Goal: Information Seeking & Learning: Learn about a topic

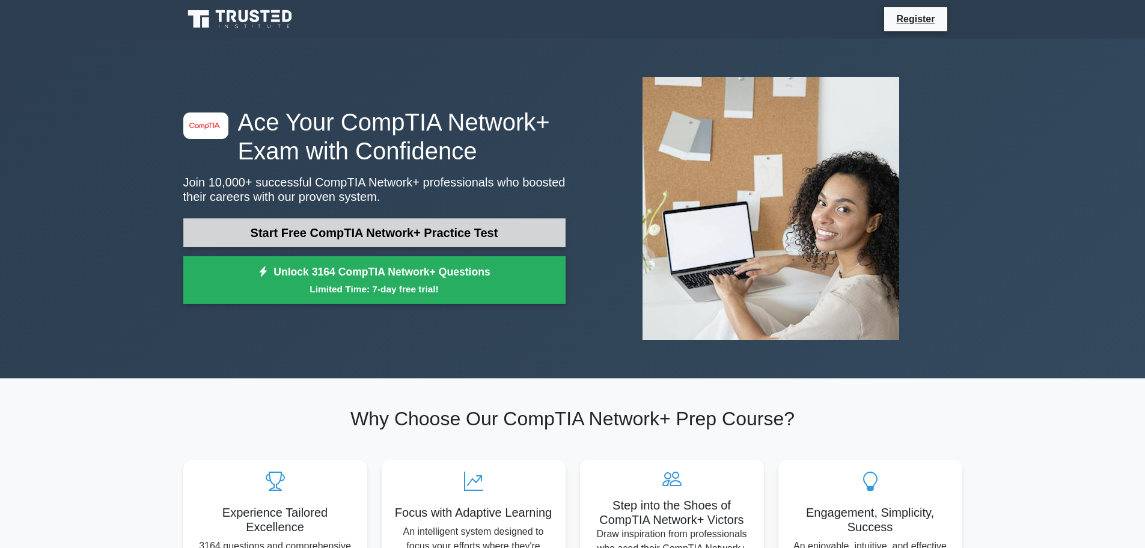
click at [412, 229] on link "Start Free CompTIA Network+ Practice Test" at bounding box center [374, 232] width 382 height 29
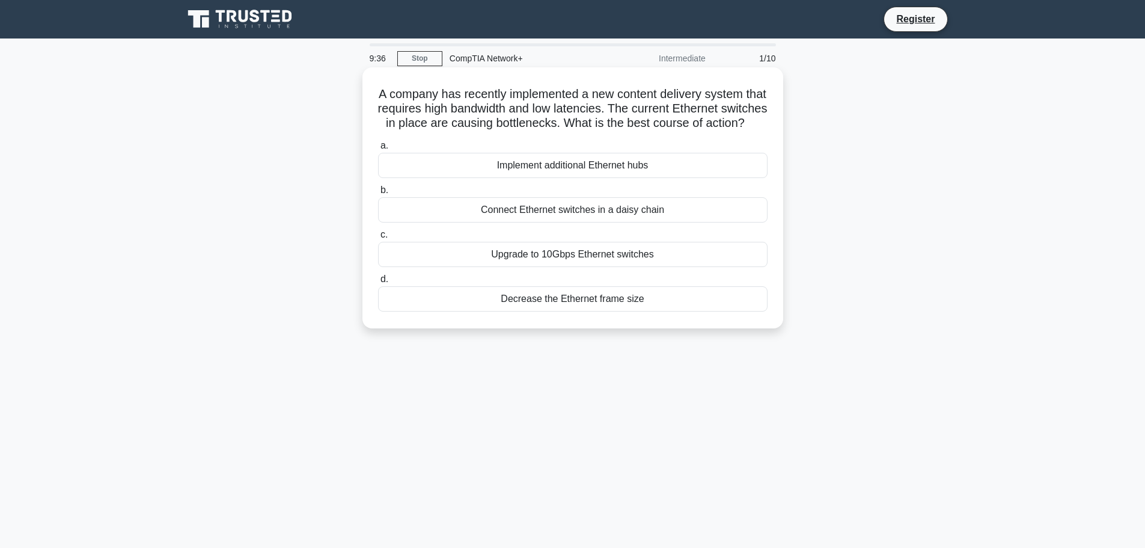
click at [574, 267] on div "Upgrade to 10Gbps Ethernet switches" at bounding box center [573, 254] width 390 height 25
click at [378, 239] on input "c. Upgrade to 10Gbps Ethernet switches" at bounding box center [378, 235] width 0 height 8
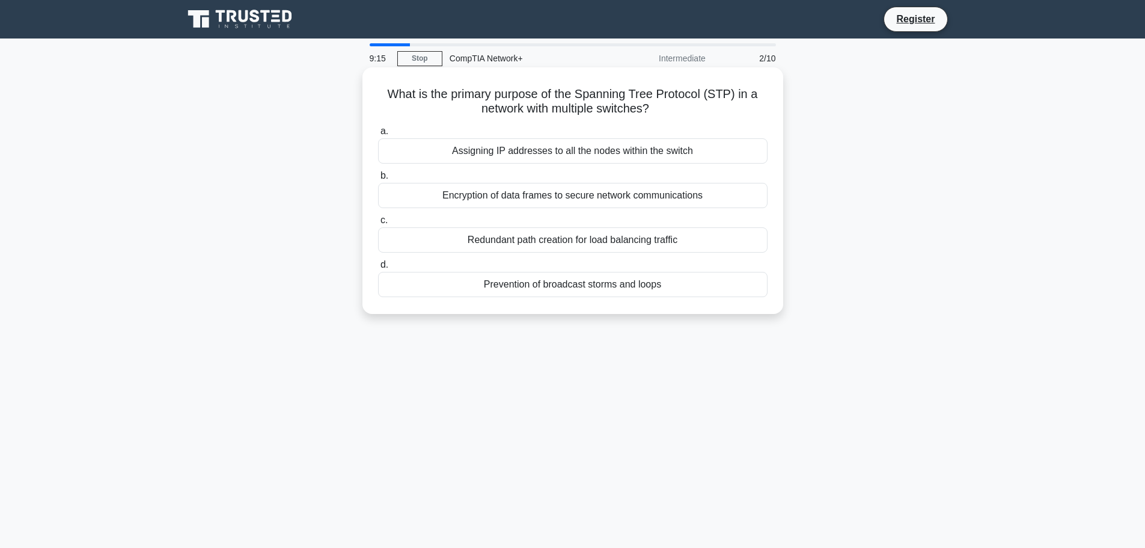
click at [526, 153] on div "Assigning IP addresses to all the nodes within the switch" at bounding box center [573, 150] width 390 height 25
click at [378, 135] on input "a. Assigning IP addresses to all the nodes within the switch" at bounding box center [378, 131] width 0 height 8
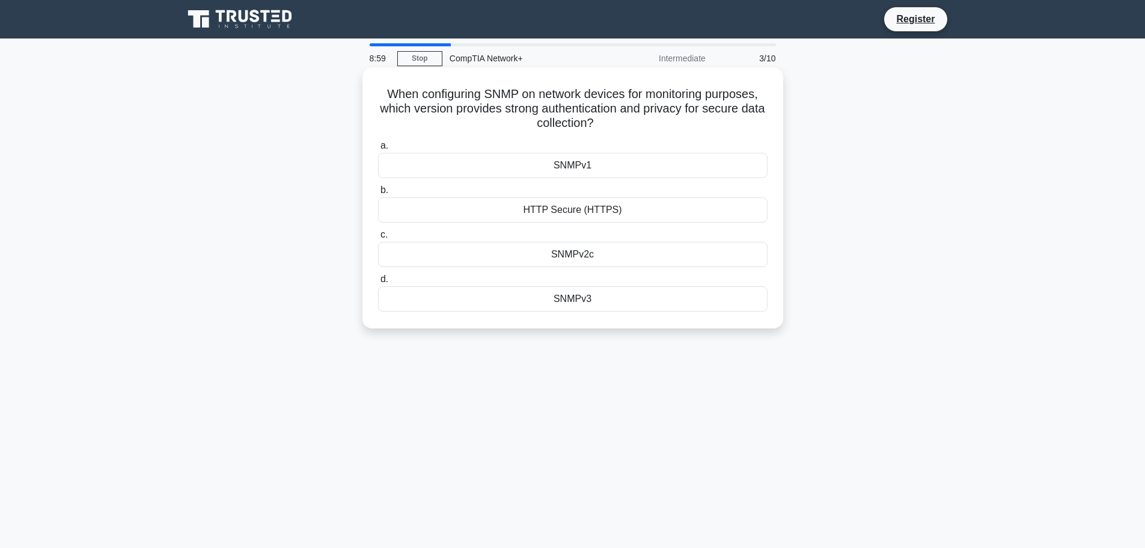
click at [579, 212] on div "HTTP Secure (HTTPS)" at bounding box center [573, 209] width 390 height 25
click at [378, 194] on input "b. HTTP Secure (HTTPS)" at bounding box center [378, 190] width 0 height 8
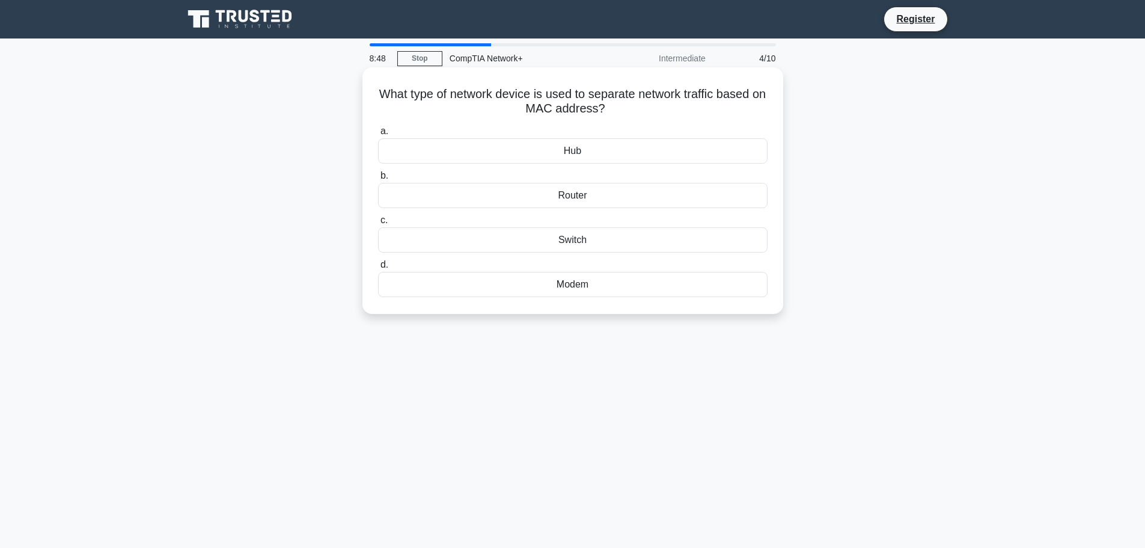
click at [579, 155] on div "Hub" at bounding box center [573, 150] width 390 height 25
click at [378, 135] on input "a. Hub" at bounding box center [378, 131] width 0 height 8
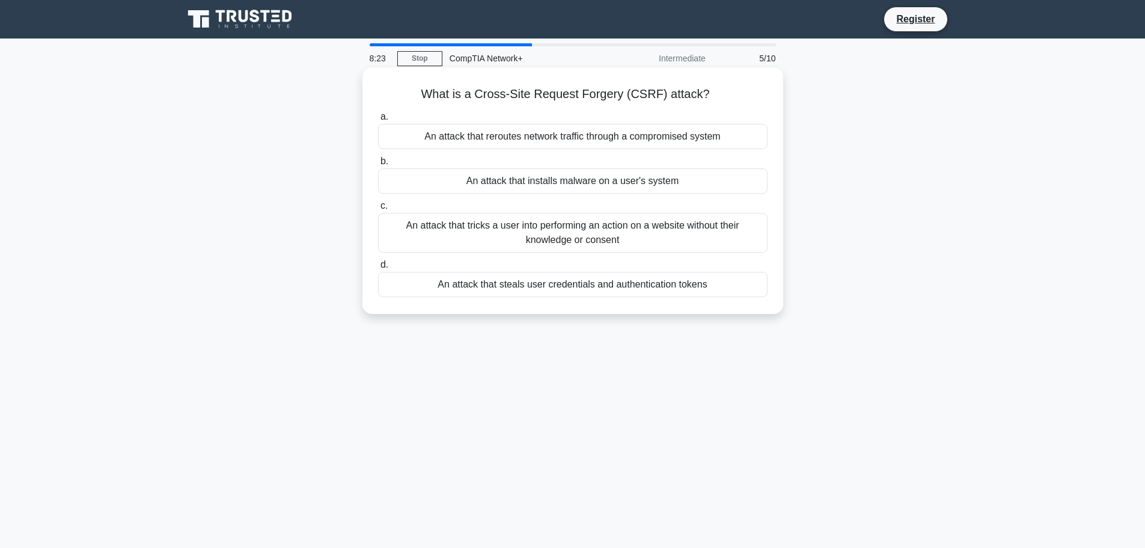
click at [685, 142] on div "An attack that reroutes network traffic through a compromised system" at bounding box center [573, 136] width 390 height 25
click at [378, 121] on input "a. An attack that reroutes network traffic through a compromised system" at bounding box center [378, 117] width 0 height 8
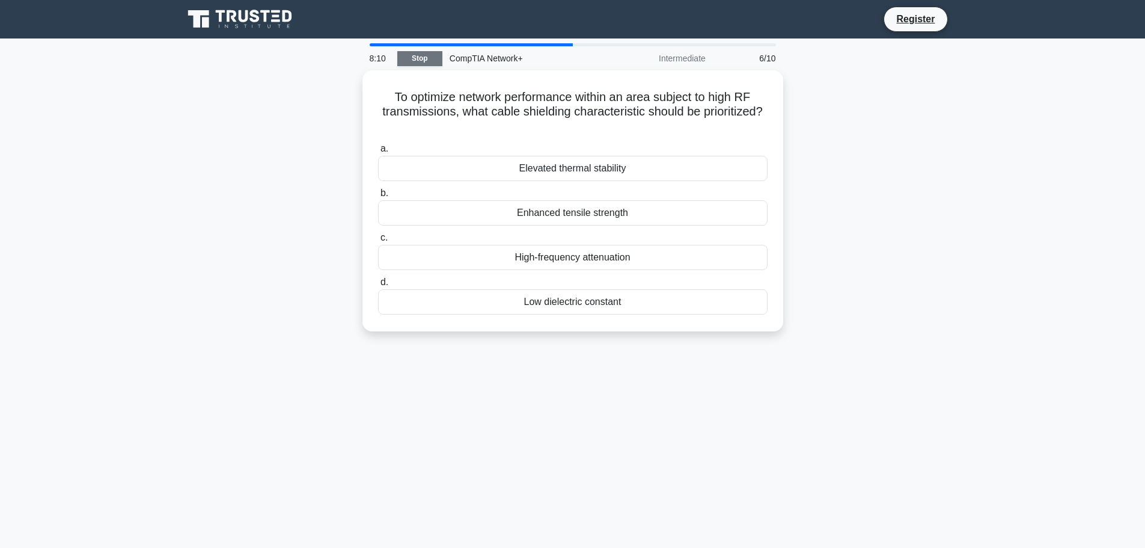
click at [433, 64] on link "Stop" at bounding box center [419, 58] width 45 height 15
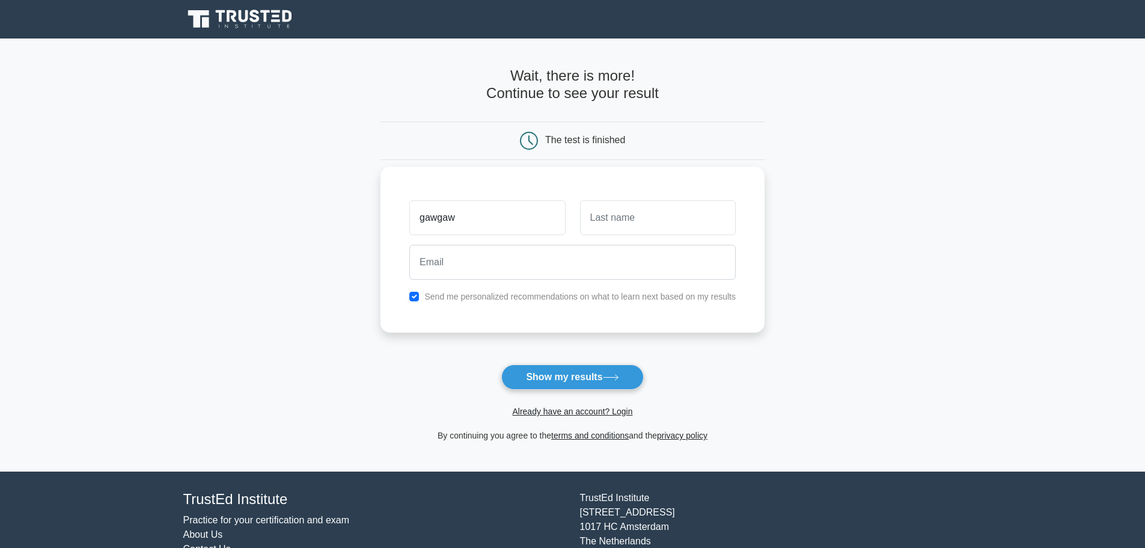
type input "gawgaw"
click at [608, 225] on input "text" at bounding box center [658, 217] width 156 height 35
type input "ggawgwa"
click at [484, 261] on input "email" at bounding box center [572, 262] width 326 height 35
paste input "pyyxwkyhmupbjyltuq@fxavaj.com"
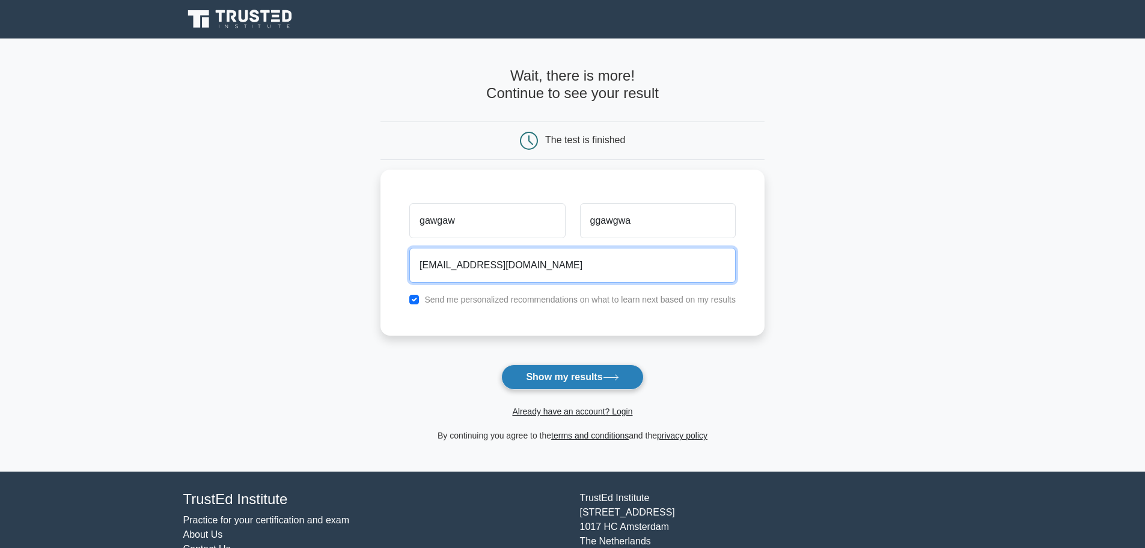
type input "pyyxwkyhmupbjyltuq@fxavaj.com"
click at [611, 380] on icon at bounding box center [611, 377] width 16 height 7
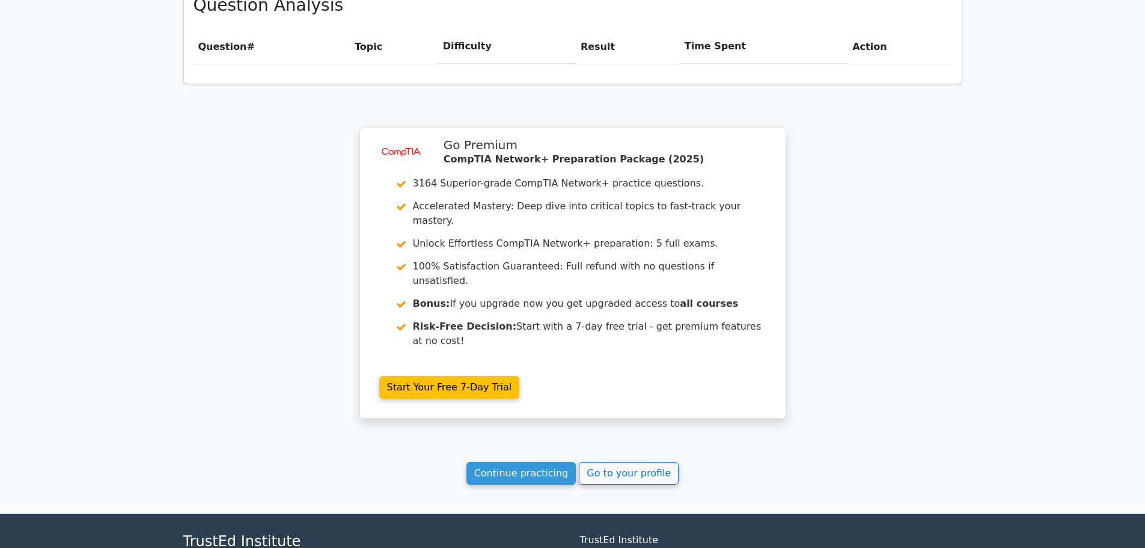
scroll to position [881, 0]
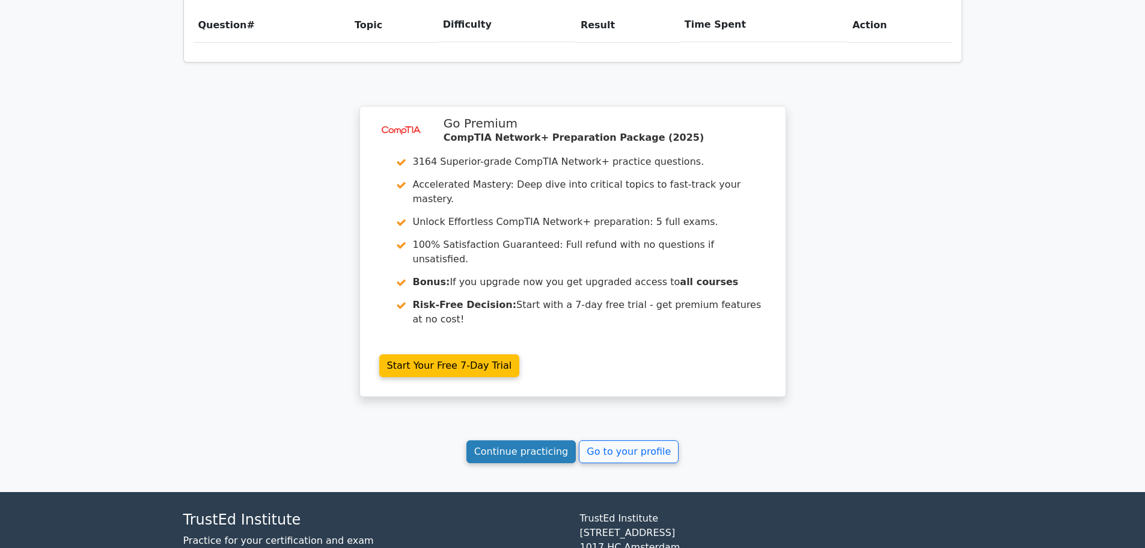
click at [524, 440] on link "Continue practicing" at bounding box center [521, 451] width 110 height 23
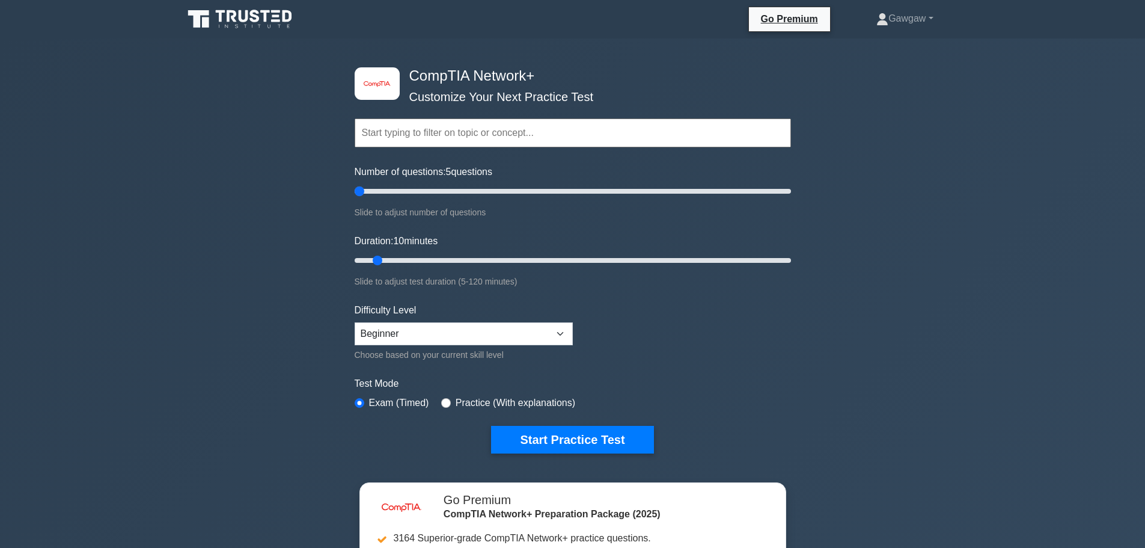
drag, startPoint x: 367, startPoint y: 190, endPoint x: 360, endPoint y: 190, distance: 7.2
type input "5"
click at [360, 190] on input "Number of questions: 5 questions" at bounding box center [573, 191] width 436 height 14
click at [426, 343] on select "Beginner Intermediate Expert" at bounding box center [464, 333] width 218 height 23
click at [422, 333] on select "Beginner Intermediate Expert" at bounding box center [464, 333] width 218 height 23
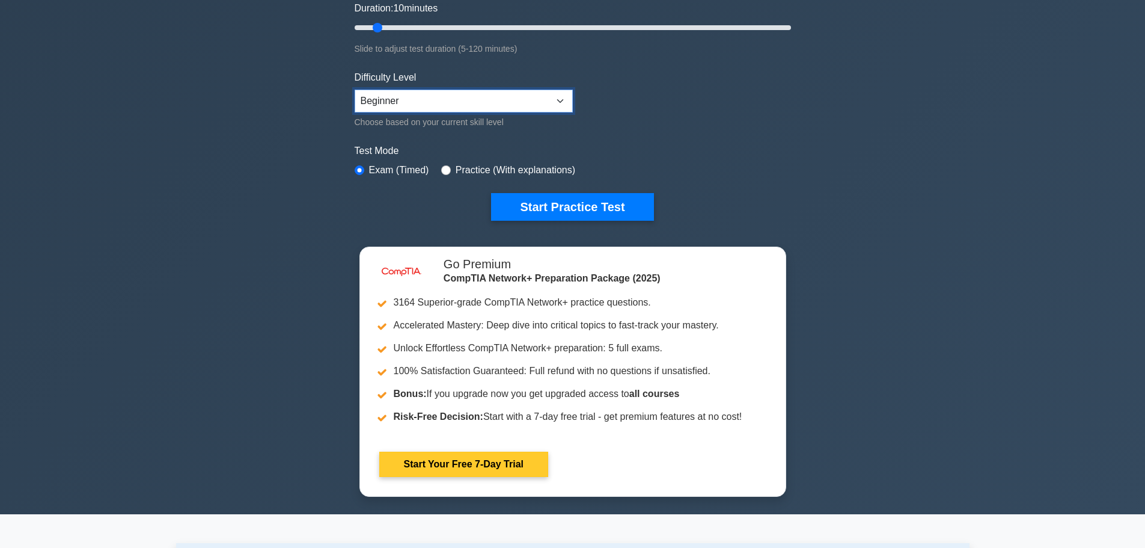
scroll to position [301, 0]
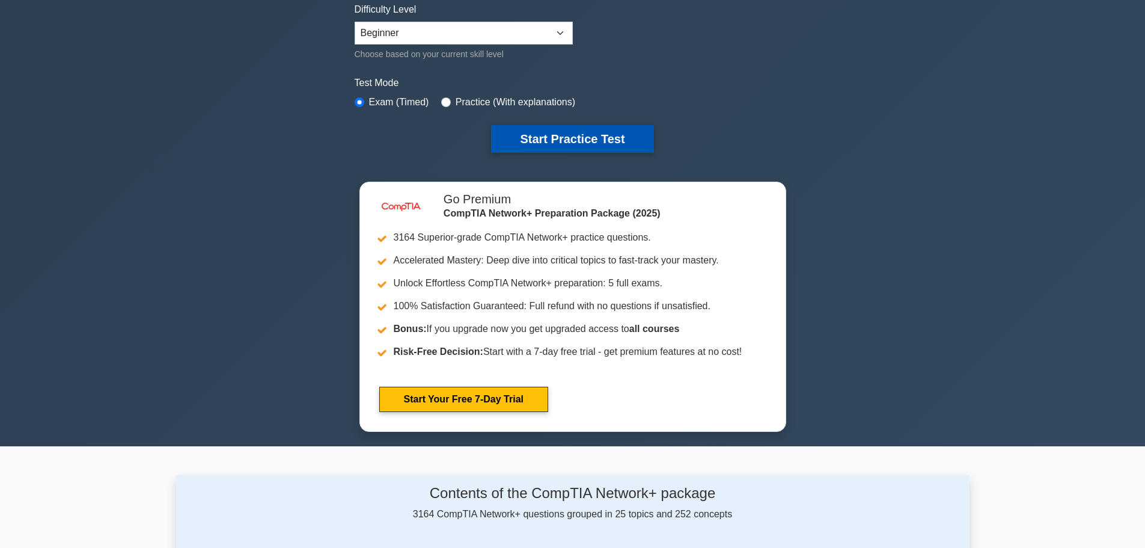
click at [546, 147] on button "Start Practice Test" at bounding box center [572, 139] width 162 height 28
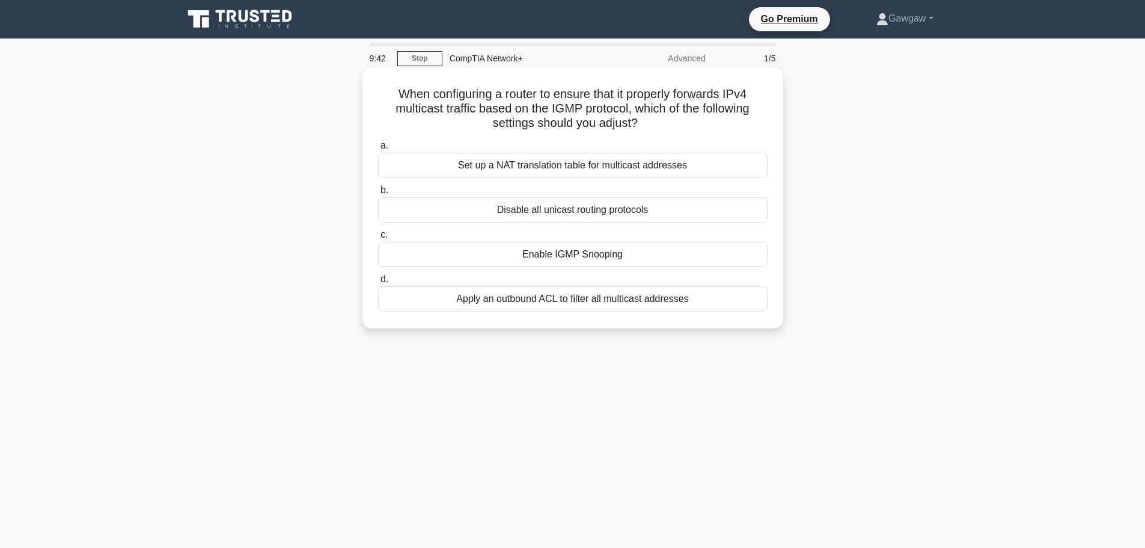
click at [596, 170] on div "Set up a NAT translation table for multicast addresses" at bounding box center [573, 165] width 390 height 25
click at [378, 150] on input "a. Set up a NAT translation table for multicast addresses" at bounding box center [378, 146] width 0 height 8
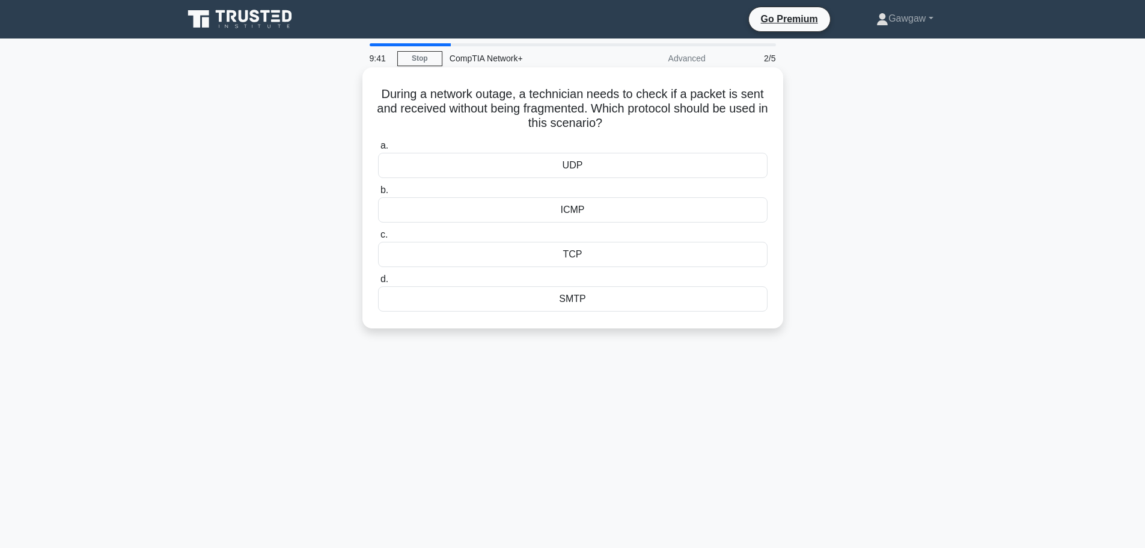
click at [584, 161] on div "UDP" at bounding box center [573, 165] width 390 height 25
click at [378, 150] on input "a. UDP" at bounding box center [378, 146] width 0 height 8
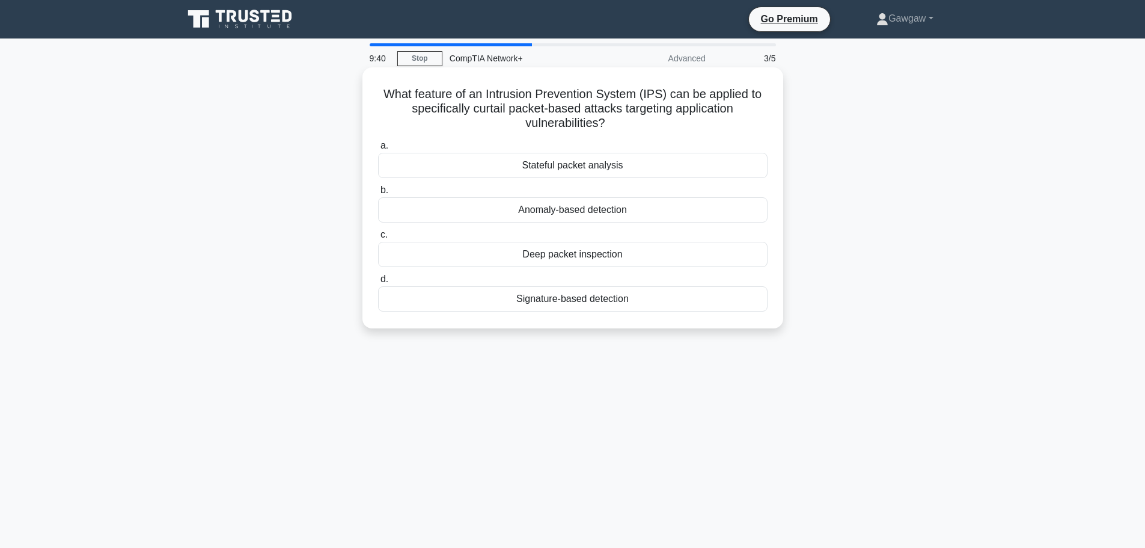
click at [586, 166] on div "Stateful packet analysis" at bounding box center [573, 165] width 390 height 25
click at [378, 150] on input "a. Stateful packet analysis" at bounding box center [378, 146] width 0 height 8
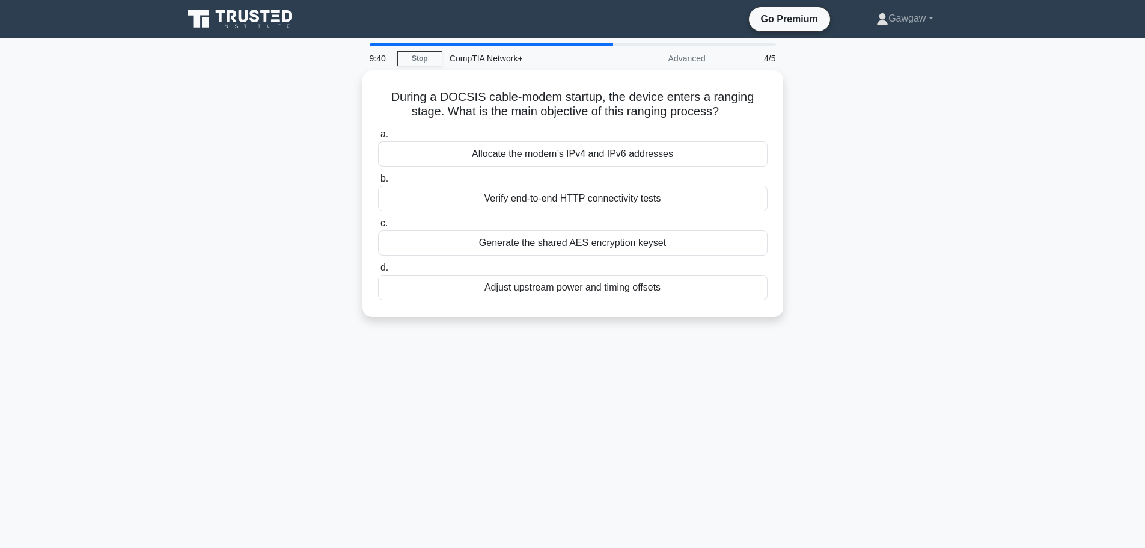
click at [586, 166] on div "a. Allocate the modem’s IPv4 and IPv6 addresses b. Verify end-to-end HTTP conne…" at bounding box center [573, 213] width 404 height 178
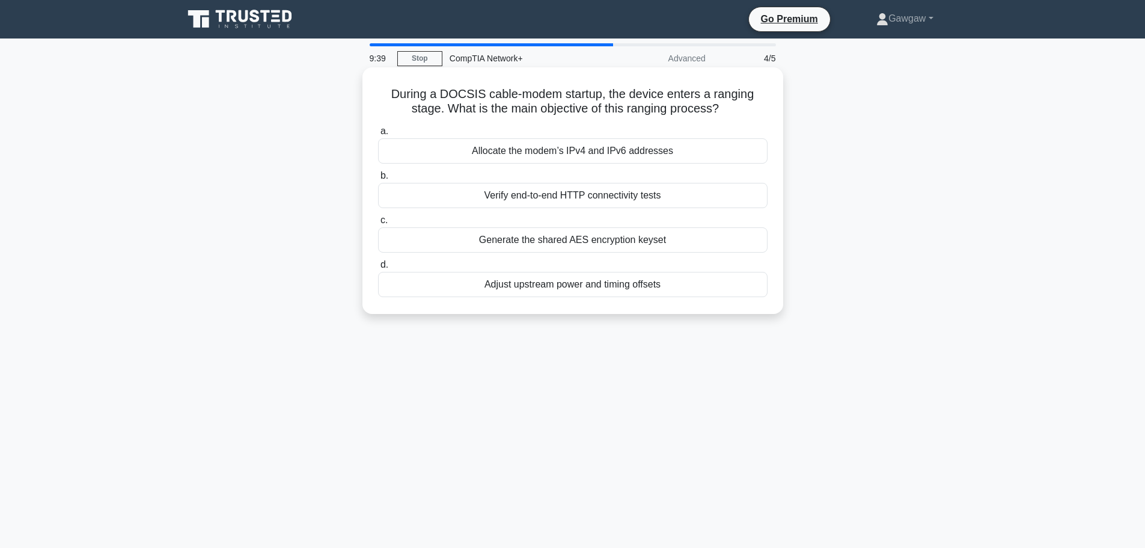
click at [585, 154] on div "Allocate the modem’s IPv4 and IPv6 addresses" at bounding box center [573, 150] width 390 height 25
click at [378, 135] on input "a. Allocate the modem’s IPv4 and IPv6 addresses" at bounding box center [378, 131] width 0 height 8
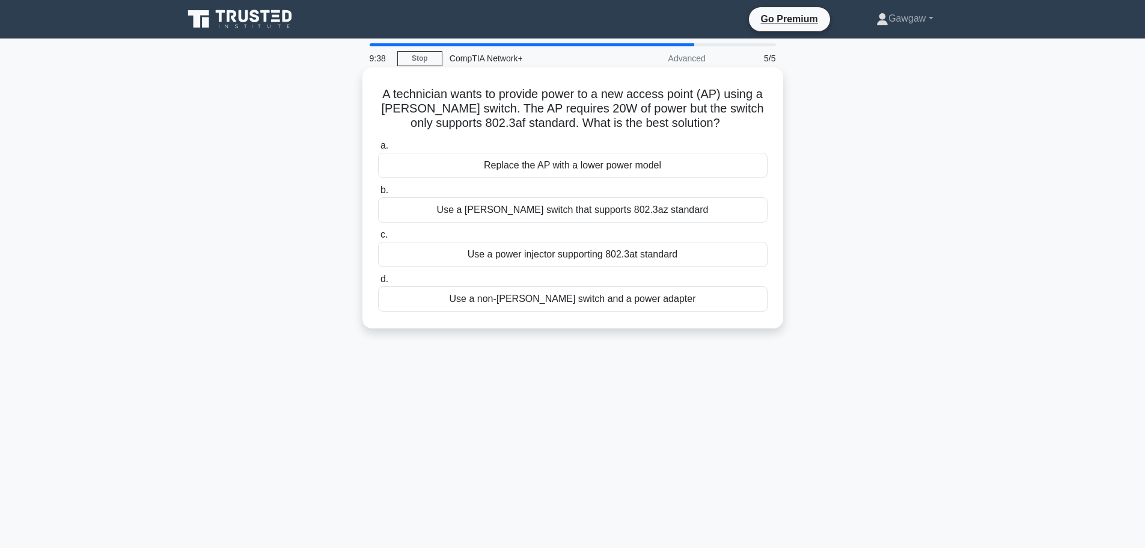
click at [593, 160] on div "Replace the AP with a lower power model" at bounding box center [573, 165] width 390 height 25
click at [378, 150] on input "a. Replace the AP with a lower power model" at bounding box center [378, 146] width 0 height 8
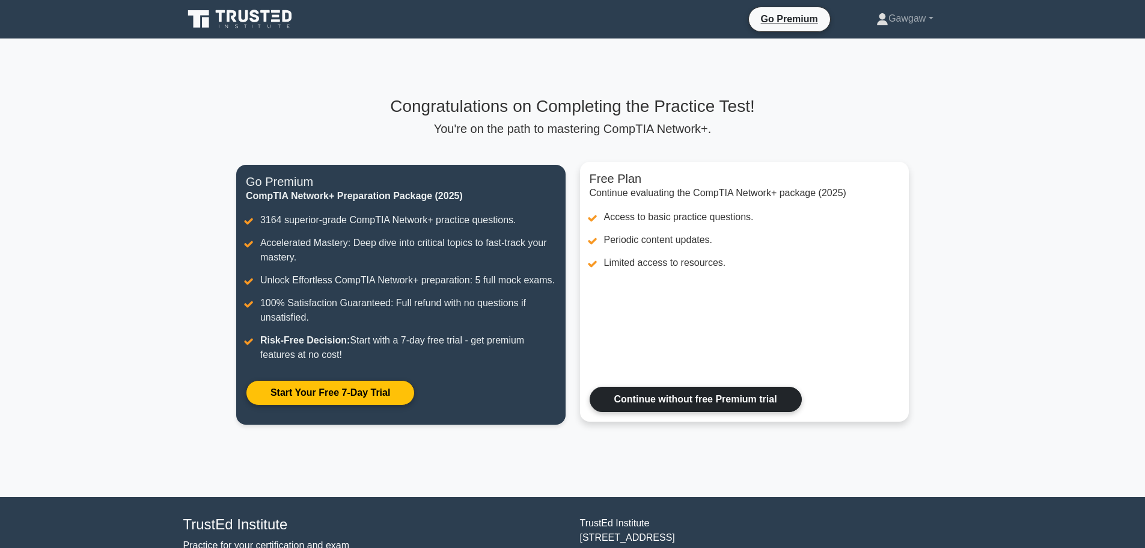
click at [678, 399] on link "Continue without free Premium trial" at bounding box center [696, 399] width 212 height 25
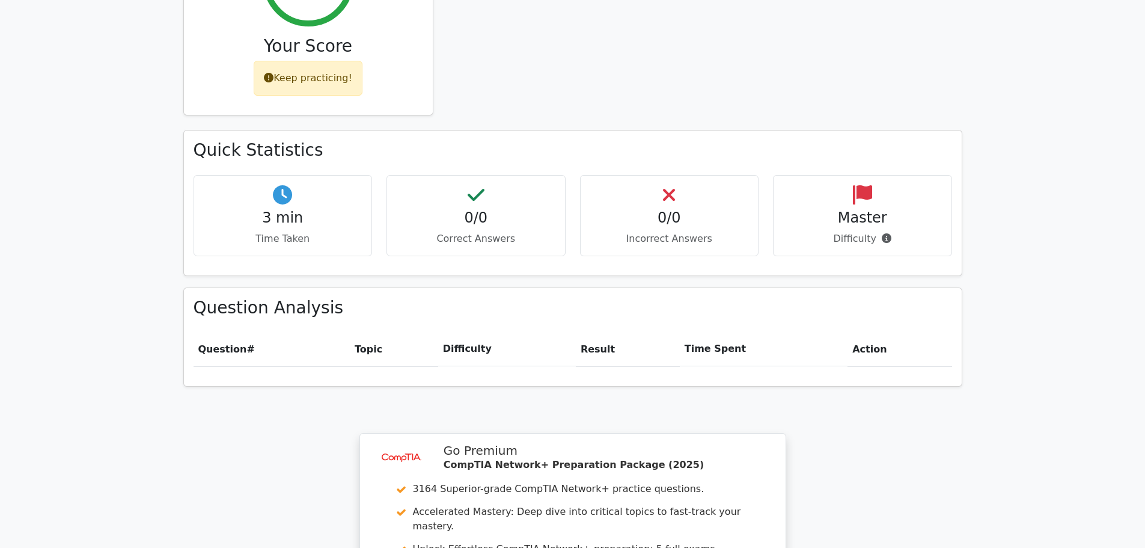
scroll to position [601, 0]
